Goal: Task Accomplishment & Management: Complete application form

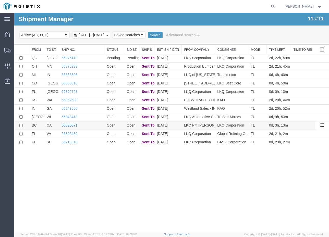
click at [69, 127] on link "56826071" at bounding box center [70, 125] width 16 height 4
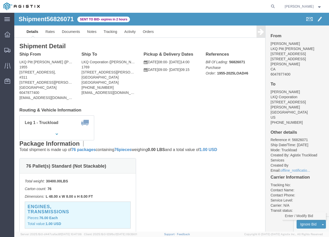
click link "Enter / Modify Bid"
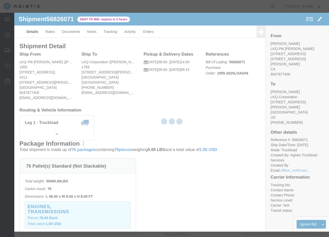
select select "20693"
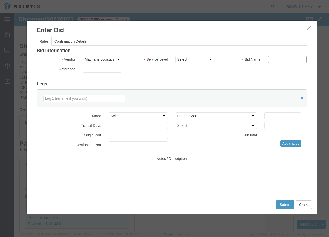
drag, startPoint x: 260, startPoint y: 46, endPoint x: 262, endPoint y: 49, distance: 3.5
click input "text"
type input "Mactrans"
click input "number"
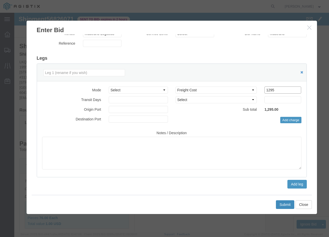
type input "1295"
click button "Submit"
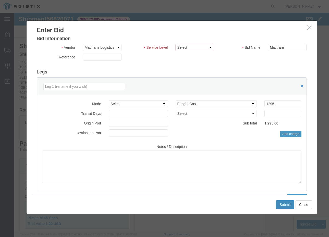
scroll to position [40, 0]
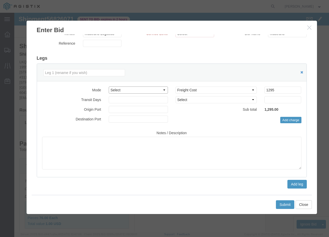
click select "Select Air Less than Truckload Multi-Leg Ocean Freight Rail Small Parcel Truckl…"
select select "TL"
click select "Select Air Less than Truckload Multi-Leg Ocean Freight Rail Small Parcel Truckl…"
click button "Submit"
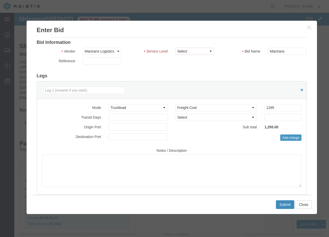
scroll to position [0, 0]
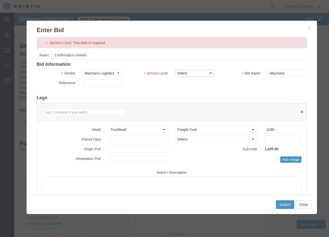
click select "Select Rail TL Standard 3 - 5 Day"
select select "39102"
click select "Select Rail TL Standard 3 - 5 Day"
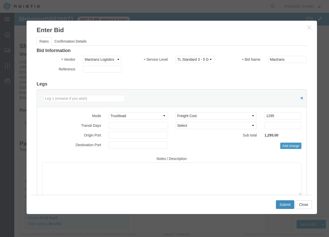
click button "Submit"
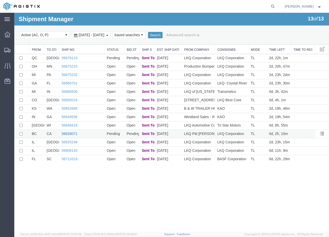
click at [67, 133] on link "56826071" at bounding box center [70, 134] width 16 height 4
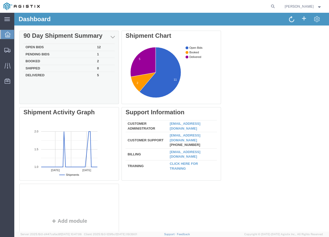
click at [70, 57] on td "Pending Bids" at bounding box center [60, 54] width 72 height 7
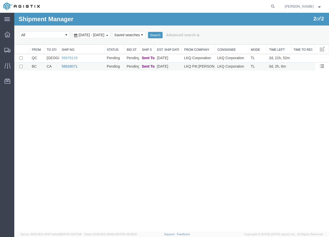
click at [66, 65] on link "56826071" at bounding box center [70, 66] width 16 height 4
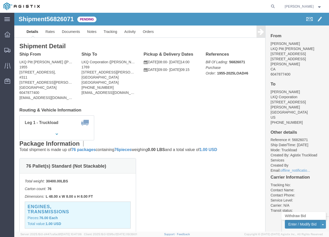
click button "Enter / Modify Bid"
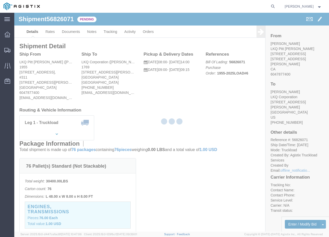
select select "20693"
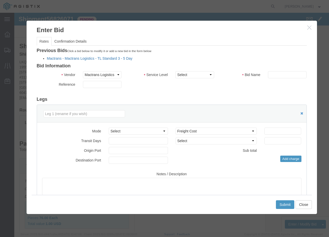
click link "Mactrans - Mactrans Logistics - TL Standard 3 - 5 Day"
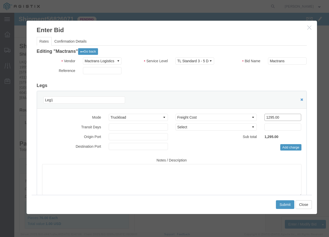
drag, startPoint x: 266, startPoint y: 106, endPoint x: 209, endPoint y: 93, distance: 58.6
click div "Leg1 Mode Select Air Less than Truckload Multi-Leg Ocean Freight Rail Small Par…"
type input "1449"
click button "Submit"
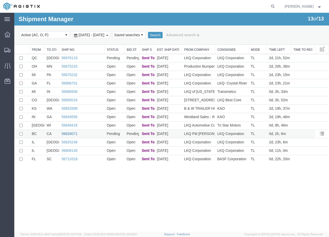
click at [66, 135] on link "56826071" at bounding box center [70, 134] width 16 height 4
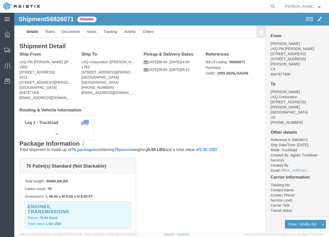
click span "56826071"
copy span "56826071"
click link "Details"
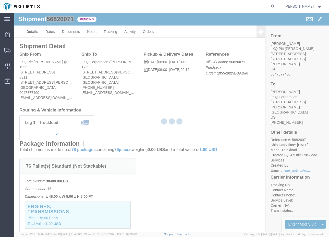
click at [48, 32] on div at bounding box center [171, 122] width 315 height 219
click at [52, 32] on div at bounding box center [171, 122] width 315 height 219
click at [51, 33] on div at bounding box center [171, 122] width 315 height 219
click at [49, 32] on div at bounding box center [171, 122] width 315 height 219
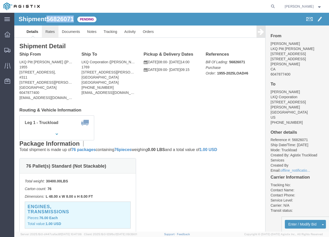
click link "Rates"
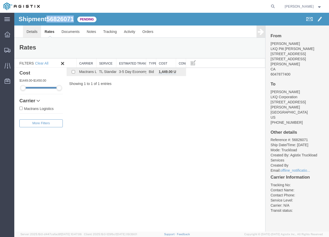
click at [32, 31] on link "Details" at bounding box center [32, 32] width 18 height 12
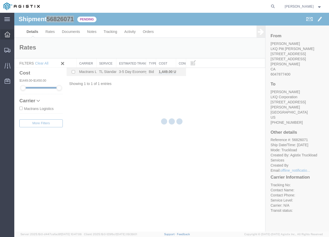
click at [7, 32] on icon at bounding box center [8, 35] width 6 height 6
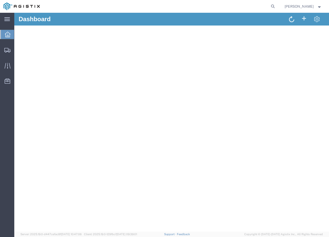
click at [9, 37] on icon at bounding box center [8, 35] width 6 height 6
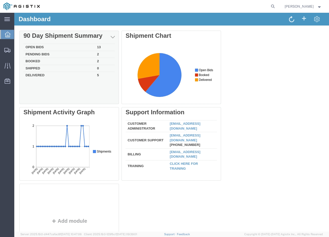
click at [76, 62] on td "Booked" at bounding box center [60, 61] width 72 height 7
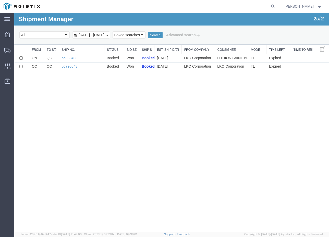
click at [10, 40] on ul "Dashboard Shipments Traffic Resources Address Book Saved Searches" at bounding box center [7, 60] width 14 height 62
click at [8, 37] on div at bounding box center [7, 34] width 14 height 10
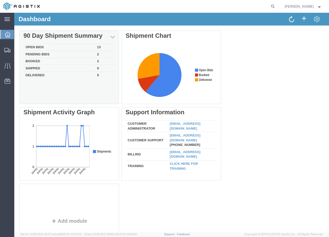
click at [86, 54] on td "Pending Bids" at bounding box center [60, 54] width 72 height 7
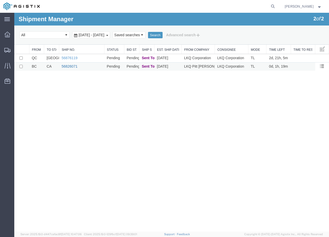
click at [65, 66] on link "56826071" at bounding box center [70, 66] width 16 height 4
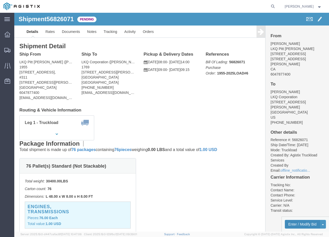
click button "Enter / Modify Bid"
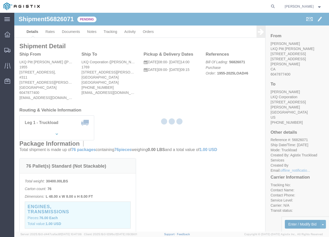
select select "20693"
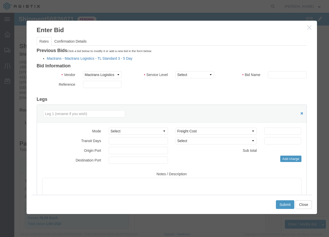
click link "Mactrans - Mactrans Logistics - TL Standard 3 - 5 Day"
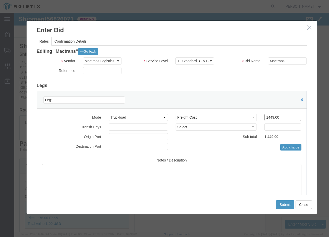
drag, startPoint x: 263, startPoint y: 103, endPoint x: 230, endPoint y: 95, distance: 34.1
click div "Leg1 Mode Select Air Less than Truckload Multi-Leg Ocean Freight Rail Small Par…"
type input "1380"
click button "Submit"
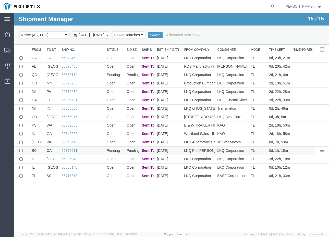
click at [74, 151] on link "56826071" at bounding box center [70, 151] width 16 height 4
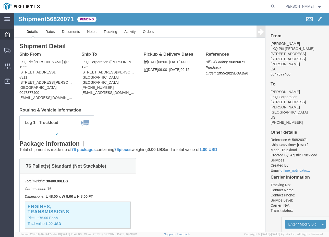
click at [3, 34] on div at bounding box center [7, 34] width 14 height 10
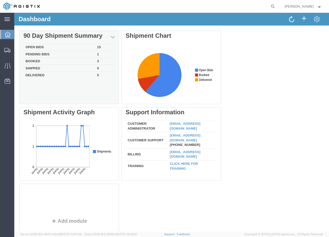
click at [64, 61] on td "Booked" at bounding box center [60, 61] width 72 height 7
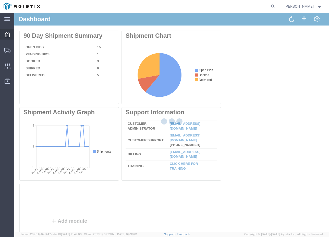
click at [13, 33] on div at bounding box center [7, 34] width 14 height 10
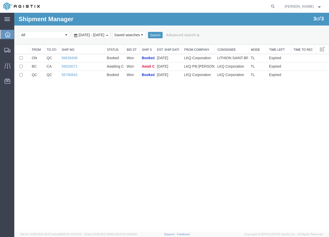
drag, startPoint x: 64, startPoint y: 65, endPoint x: 74, endPoint y: 65, distance: 10.7
click at [64, 65] on link "56826071" at bounding box center [70, 66] width 16 height 4
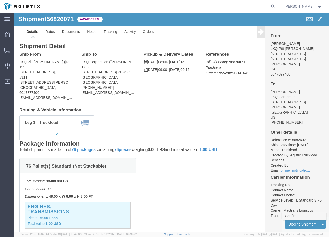
click link "Confirm"
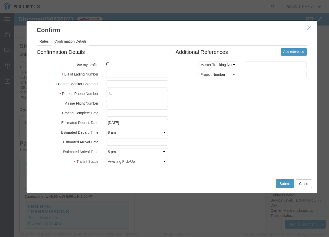
click input "checkbox"
checkbox input "true"
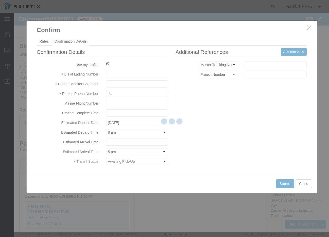
type input "[PERSON_NAME]"
drag, startPoint x: 93, startPoint y: 52, endPoint x: 96, endPoint y: 63, distance: 11.5
click input "text"
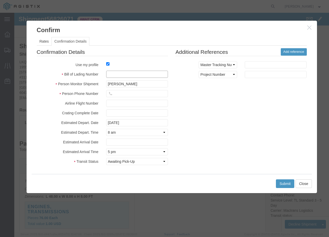
click input "text"
type input "56826071"
click div "Submit Close"
click button "Submit"
click input "text"
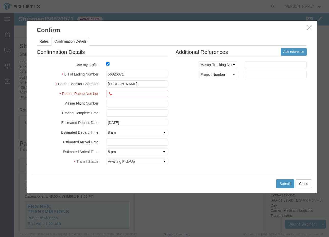
type input "6473089760"
click button "Submit"
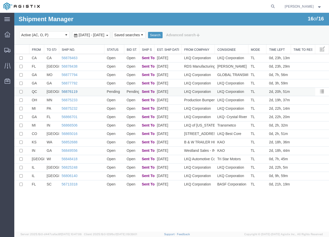
click at [69, 94] on link "56876119" at bounding box center [70, 92] width 16 height 4
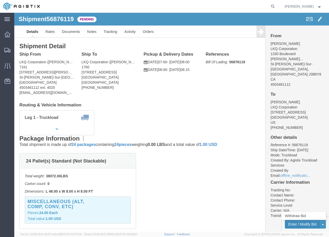
click button "Enter / Modify Bid"
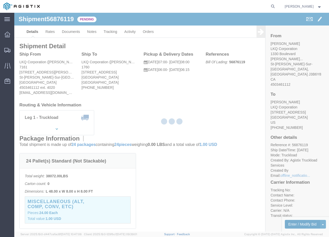
select select "20693"
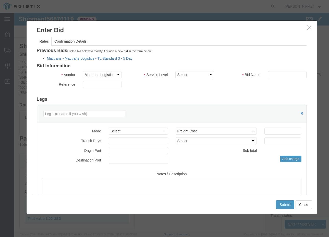
click link "Mactrans - Mactrans Logistics - TL Standard 3 - 5 Day"
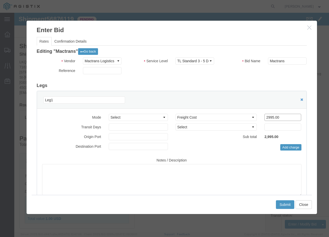
drag, startPoint x: 263, startPoint y: 106, endPoint x: 220, endPoint y: 101, distance: 43.7
click div "Select 2 Day Service 3 Axle Winch Truck 3 to 5 Day Service 96L Domestic Flat Ra…"
type input "3095"
click div "Submit Close"
click button "Submit"
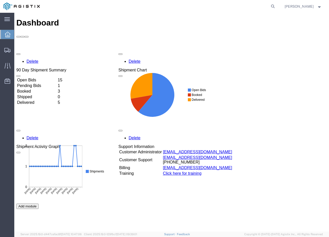
click at [57, 78] on td "Open Bids" at bounding box center [37, 80] width 40 height 5
